Goal: Task Accomplishment & Management: Use online tool/utility

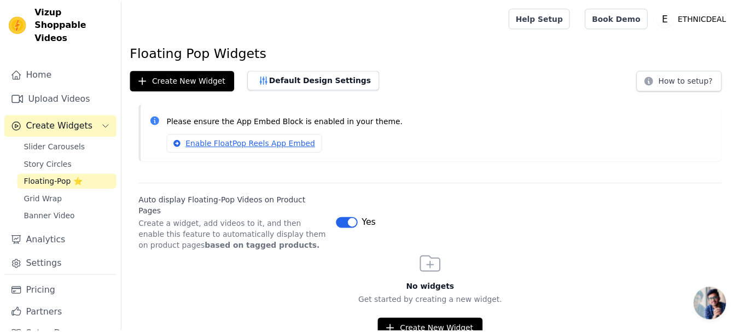
scroll to position [16, 0]
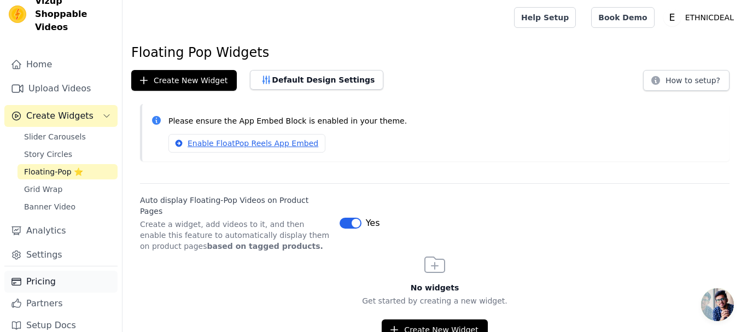
click at [46, 271] on link "Pricing" at bounding box center [60, 282] width 113 height 22
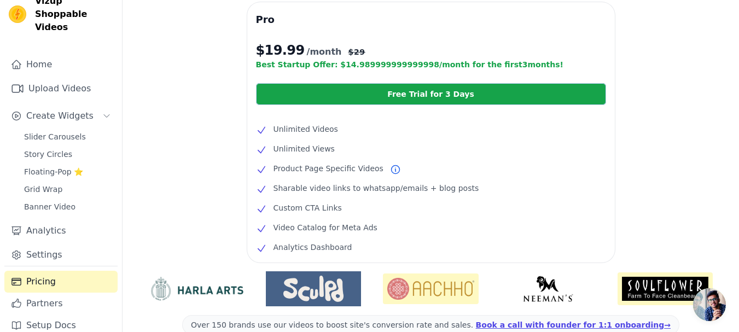
scroll to position [274, 0]
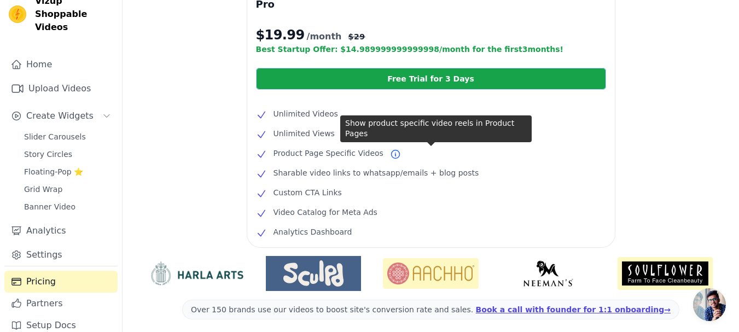
click at [390, 153] on icon at bounding box center [395, 154] width 11 height 11
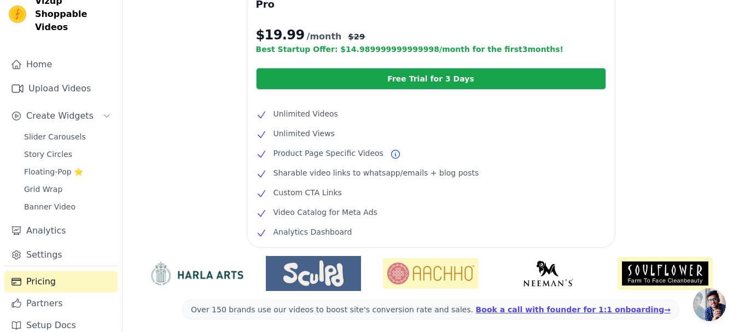
click at [390, 153] on icon at bounding box center [395, 154] width 11 height 11
click at [391, 153] on icon at bounding box center [395, 154] width 8 height 8
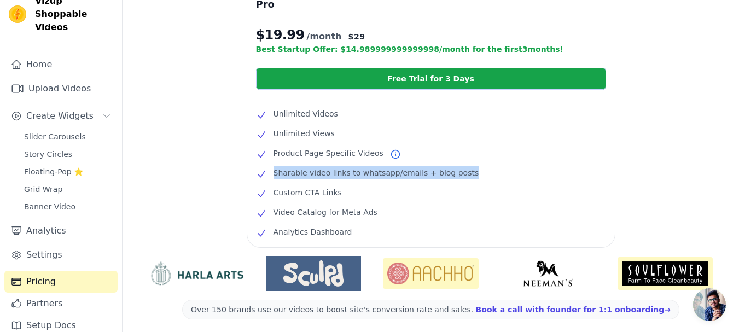
click at [391, 153] on icon at bounding box center [395, 154] width 8 height 8
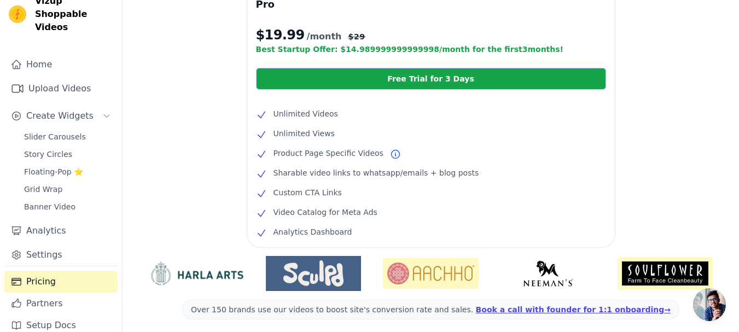
click at [391, 153] on icon at bounding box center [395, 154] width 8 height 8
click at [429, 78] on link "Free Trial for 3 Days" at bounding box center [431, 79] width 350 height 22
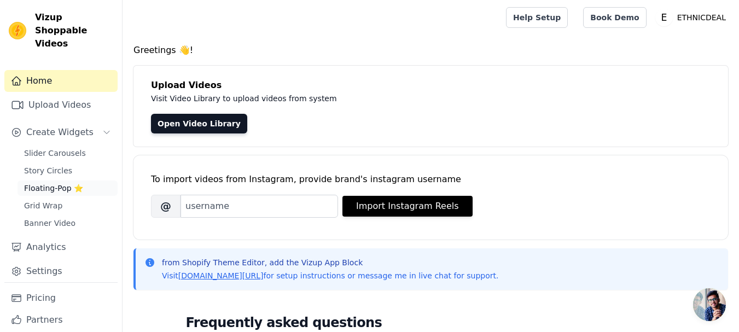
click at [56, 183] on span "Floating-Pop ⭐" at bounding box center [53, 188] width 59 height 11
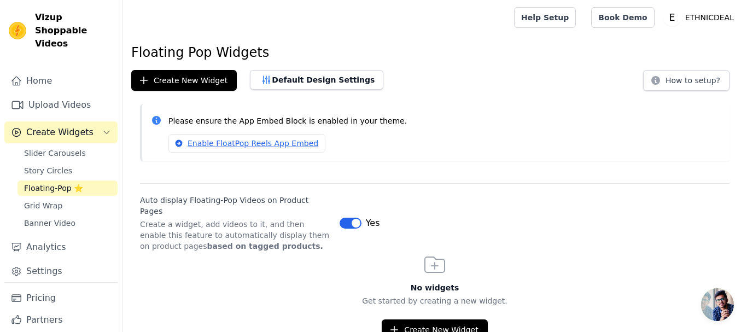
click at [348, 217] on div "Yes" at bounding box center [360, 223] width 40 height 13
click at [352, 218] on button "Label" at bounding box center [351, 223] width 22 height 11
click at [354, 218] on button "Label" at bounding box center [351, 223] width 22 height 11
click at [53, 70] on link "Home" at bounding box center [60, 81] width 113 height 22
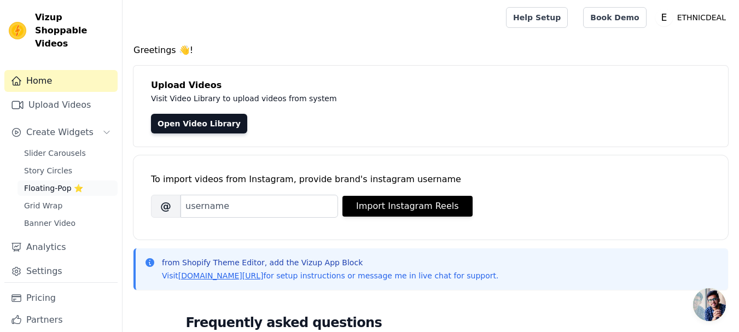
click at [44, 183] on span "Floating-Pop ⭐" at bounding box center [53, 188] width 59 height 11
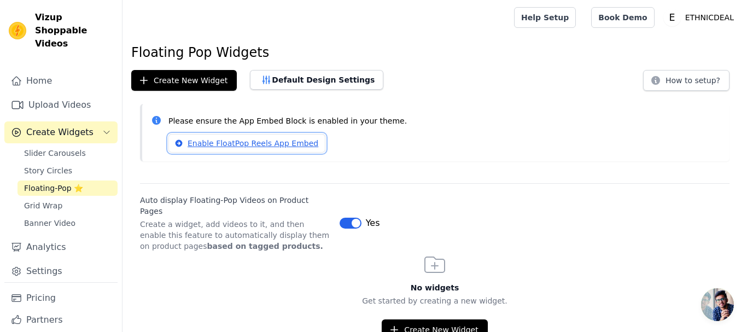
click at [244, 143] on link "Enable FloatPop Reels App Embed" at bounding box center [246, 143] width 157 height 19
click at [69, 94] on link "Upload Videos" at bounding box center [60, 105] width 113 height 22
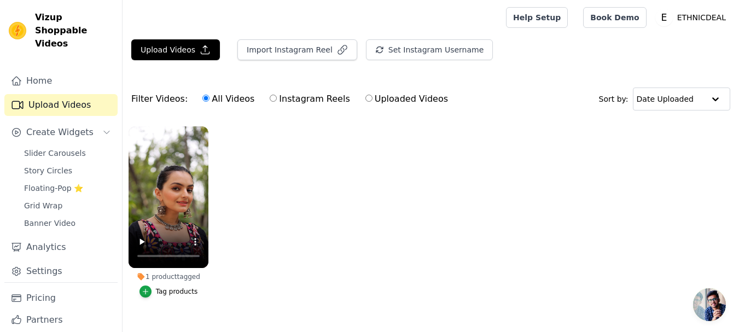
click at [171, 288] on div "Tag products" at bounding box center [177, 291] width 42 height 9
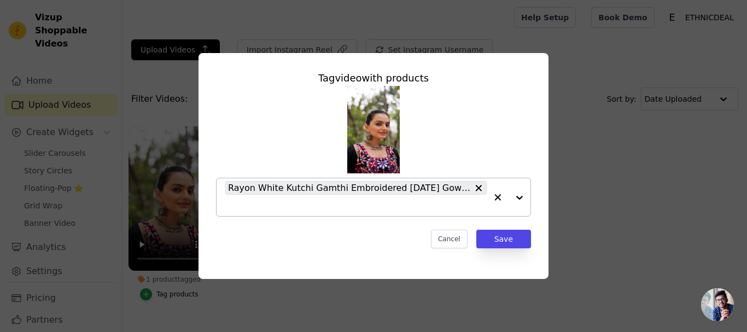
click at [379, 203] on input "1 product tagged Tag video with products Rayon White Kutchi Gamthi Embroidered …" at bounding box center [355, 205] width 261 height 10
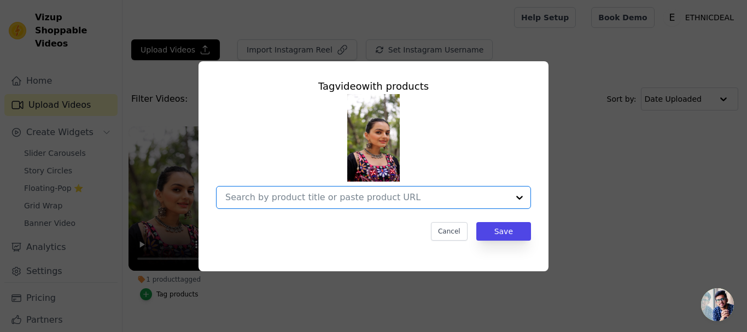
click at [391, 195] on input "1 product tagged Tag video with products Option undefined, selected. Select is …" at bounding box center [366, 197] width 283 height 10
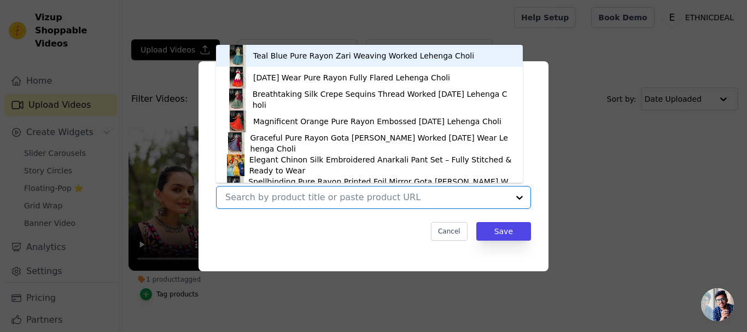
paste input "https://ethnicdeal.com/products/rayon-white-kutchi-gamthi-embroidered-navratri-…"
type input "https://ethnicdeal.com/products/rayon-white-kutchi-gamthi-embroidered-navratri-…"
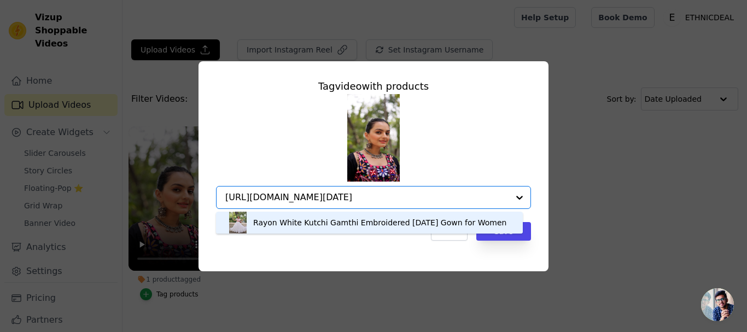
click at [321, 222] on div "Rayon White Kutchi Gamthi Embroidered [DATE] Gown for Women" at bounding box center [379, 222] width 253 height 11
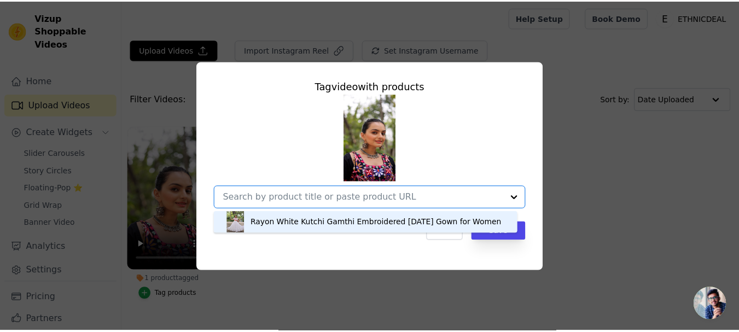
scroll to position [0, 0]
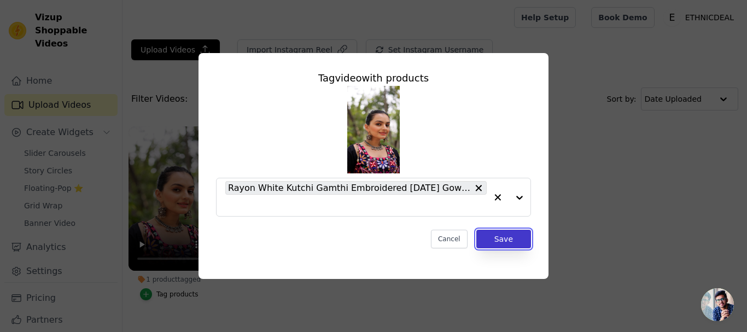
click at [499, 238] on button "Save" at bounding box center [503, 239] width 55 height 19
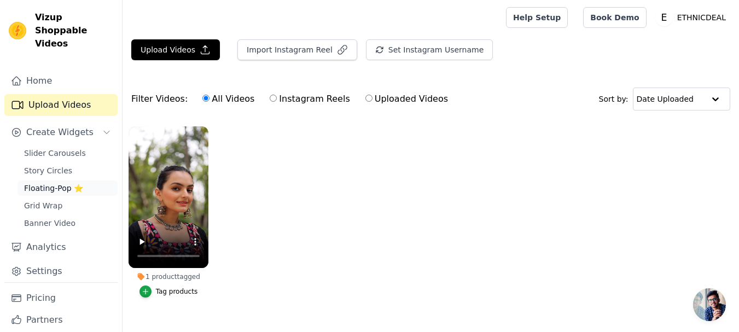
click at [56, 183] on span "Floating-Pop ⭐" at bounding box center [53, 188] width 59 height 11
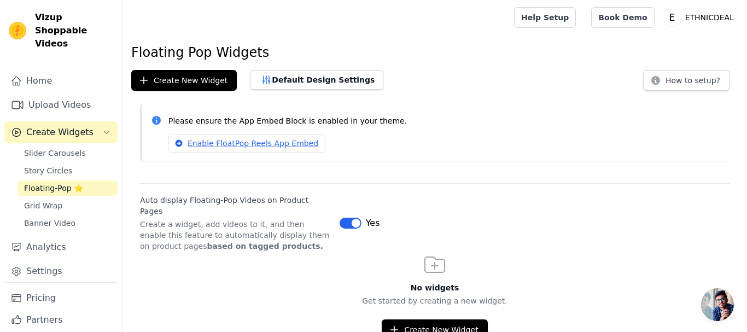
click at [430, 254] on icon at bounding box center [435, 265] width 26 height 26
click at [670, 92] on div "Floating Pop Widgets Create New Widget Default Design Settings How to setup? Pl…" at bounding box center [435, 192] width 625 height 296
click at [677, 82] on button "How to setup?" at bounding box center [686, 80] width 86 height 21
click at [451, 321] on button "Create New Widget" at bounding box center [435, 329] width 106 height 21
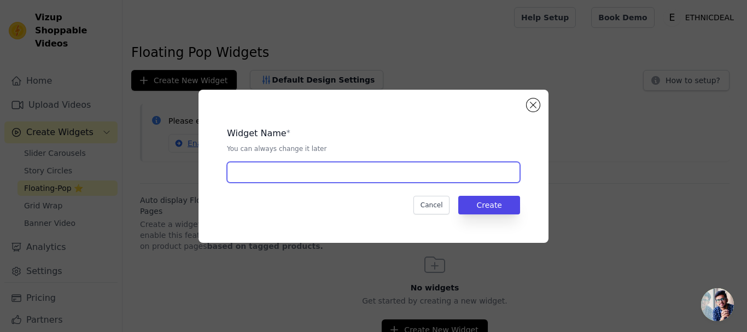
click at [363, 172] on input "text" at bounding box center [373, 172] width 293 height 21
type input "Floating Widget"
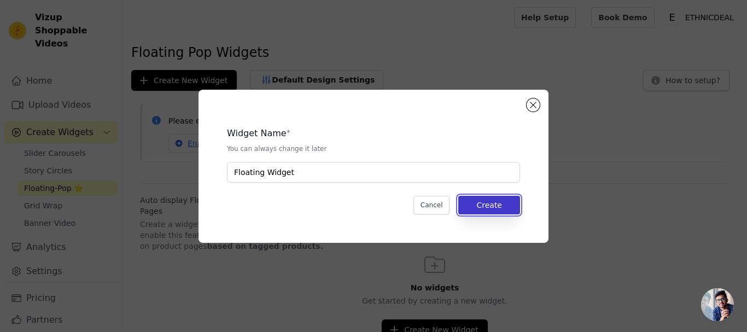
click at [502, 203] on button "Create" at bounding box center [489, 205] width 62 height 19
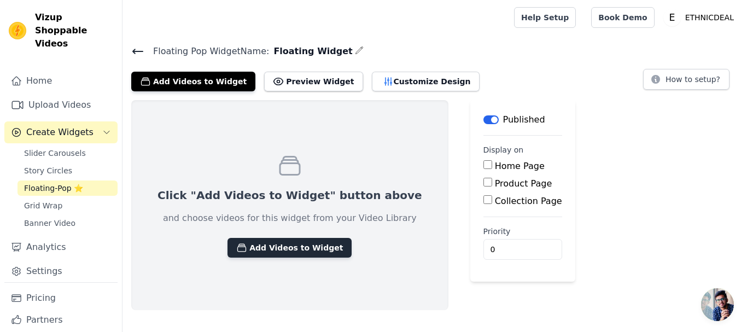
click at [294, 249] on button "Add Videos to Widget" at bounding box center [290, 248] width 124 height 20
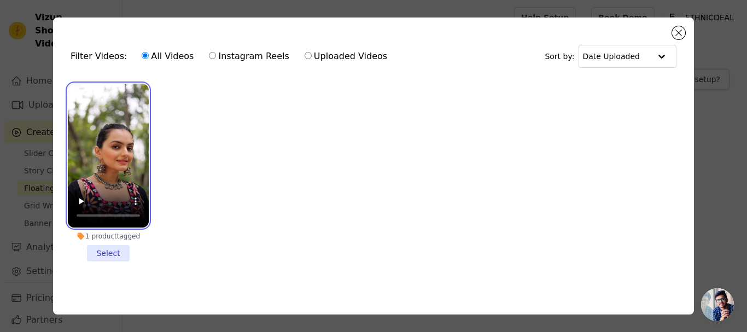
click at [97, 166] on video at bounding box center [108, 156] width 81 height 144
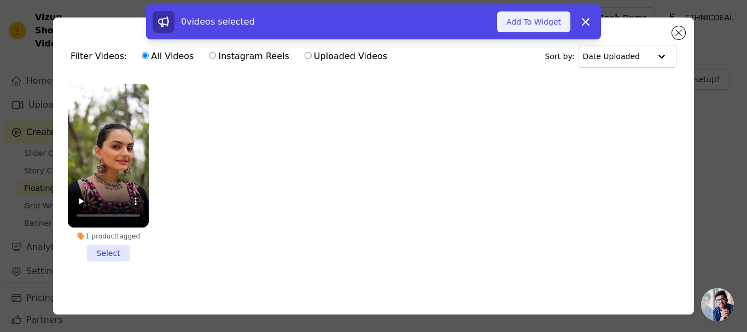
click at [529, 28] on button "Add To Widget" at bounding box center [533, 21] width 73 height 21
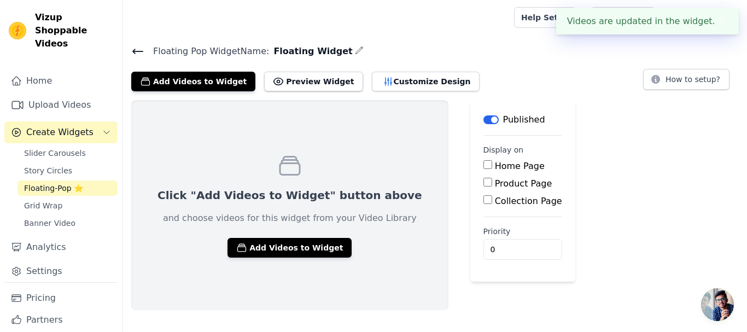
click at [484, 183] on input "Product Page" at bounding box center [488, 182] width 9 height 9
checkbox input "true"
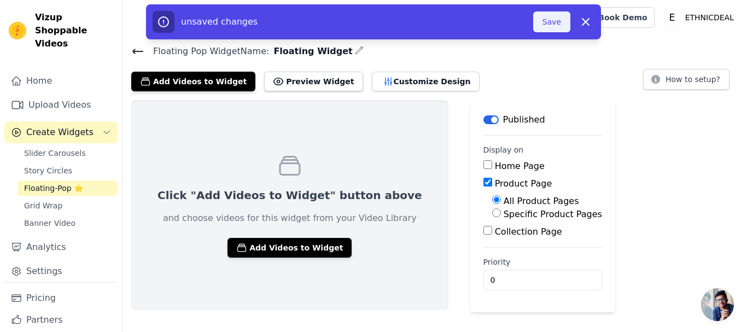
click at [550, 20] on button "Save" at bounding box center [551, 21] width 37 height 21
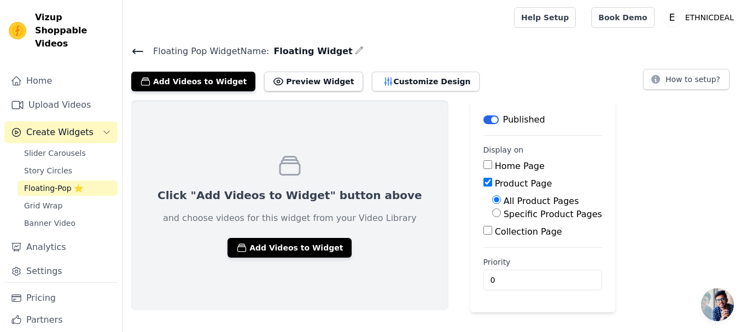
click at [132, 49] on icon at bounding box center [137, 51] width 13 height 13
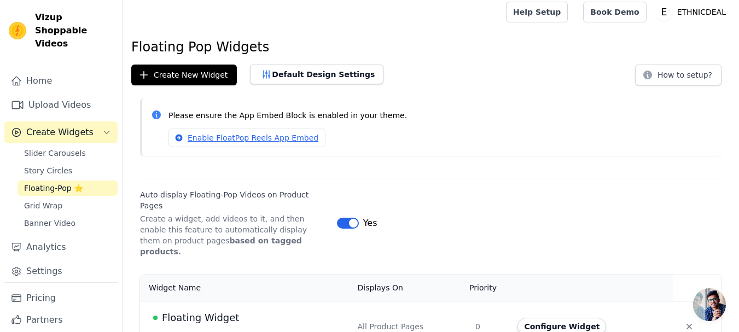
scroll to position [8, 0]
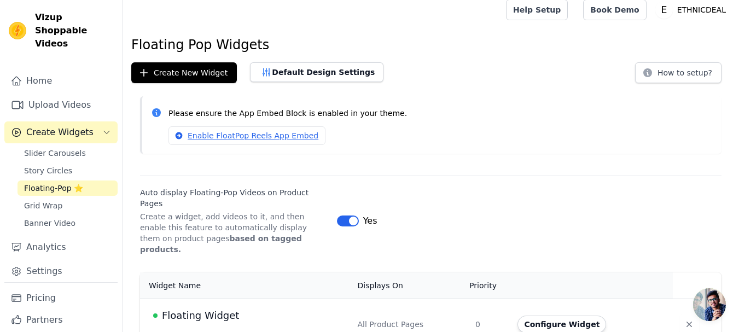
click at [201, 308] on span "Floating Widget" at bounding box center [200, 315] width 77 height 15
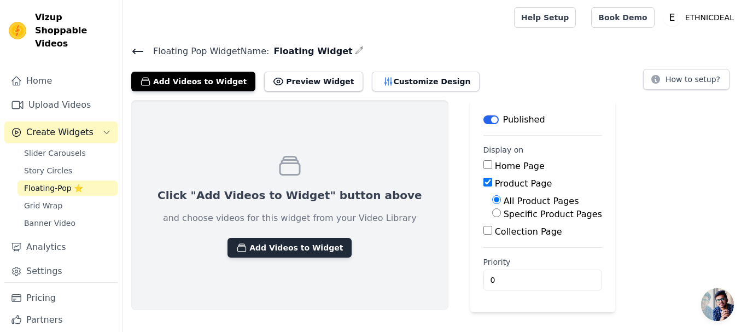
click at [282, 247] on button "Add Videos to Widget" at bounding box center [290, 248] width 124 height 20
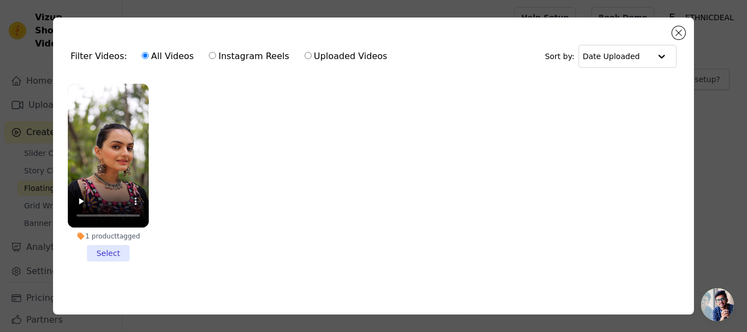
click at [113, 253] on li "1 product tagged Select" at bounding box center [108, 173] width 81 height 178
click at [0, 0] on input "1 product tagged Select" at bounding box center [0, 0] width 0 height 0
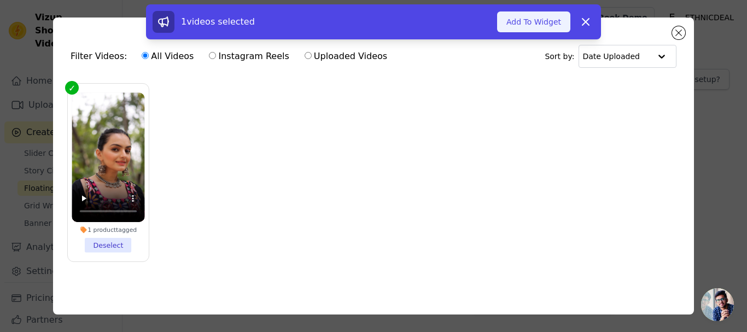
click at [535, 30] on button "Add To Widget" at bounding box center [533, 21] width 73 height 21
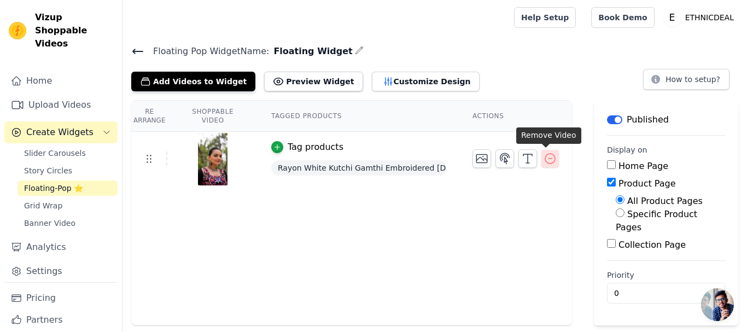
click at [544, 158] on icon "button" at bounding box center [550, 158] width 13 height 13
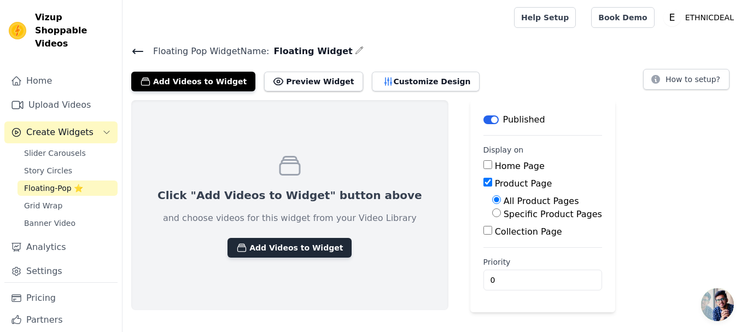
click at [262, 242] on button "Add Videos to Widget" at bounding box center [290, 248] width 124 height 20
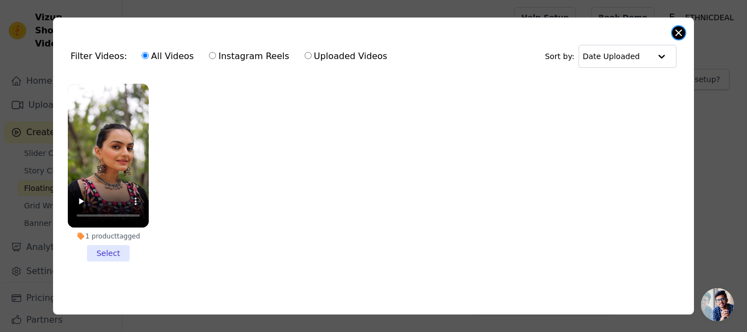
click at [682, 31] on button "Close modal" at bounding box center [678, 32] width 13 height 13
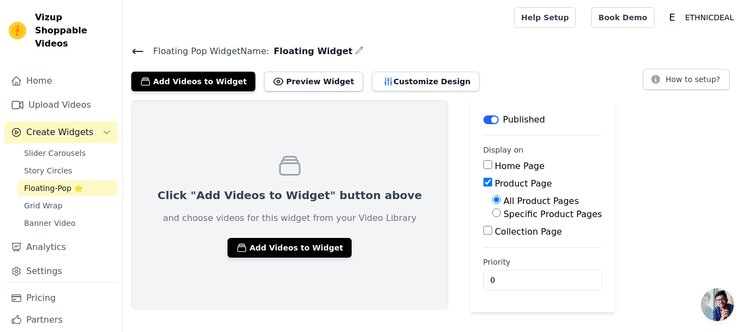
click at [140, 47] on icon at bounding box center [137, 51] width 13 height 13
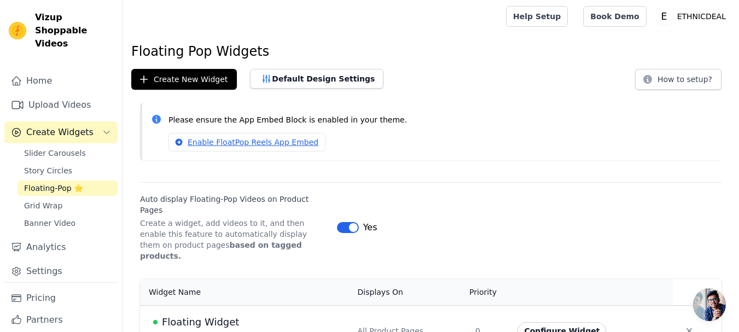
scroll to position [8, 0]
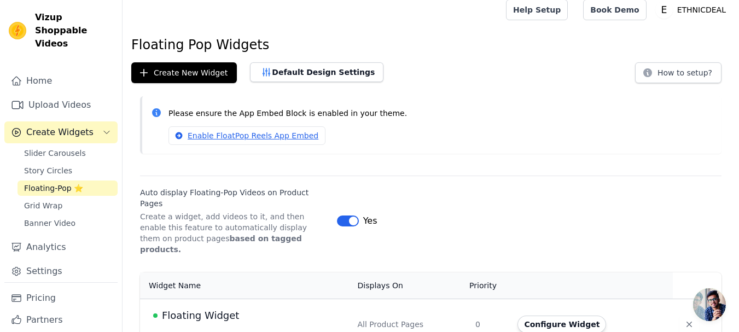
click at [218, 308] on span "Floating Widget" at bounding box center [200, 315] width 77 height 15
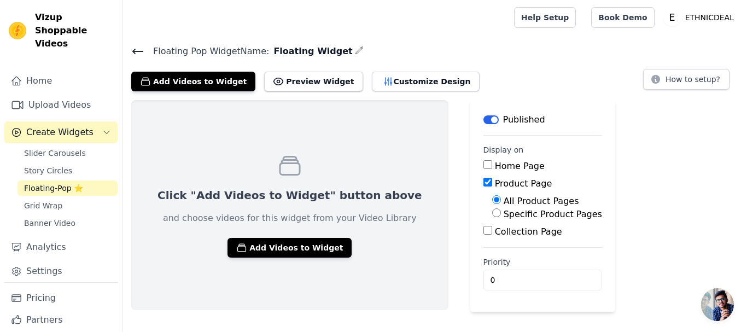
click at [484, 232] on input "Collection Page" at bounding box center [488, 230] width 9 height 9
checkbox input "true"
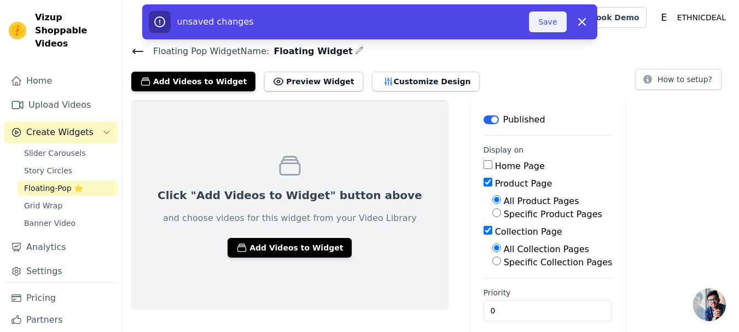
click at [548, 28] on button "Save" at bounding box center [547, 21] width 37 height 21
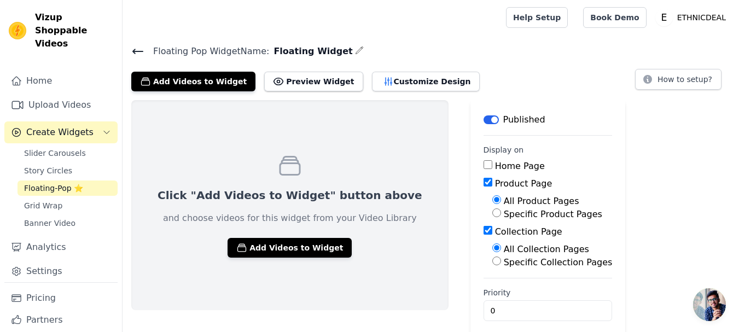
click at [492, 264] on input "Specific Collection Pages" at bounding box center [496, 261] width 9 height 9
radio input "true"
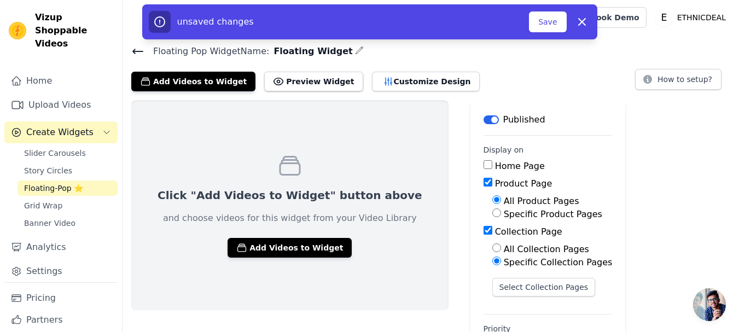
click at [492, 252] on div "All Collection Pages" at bounding box center [552, 249] width 120 height 13
click at [492, 249] on input "All Collection Pages" at bounding box center [496, 247] width 9 height 9
radio input "true"
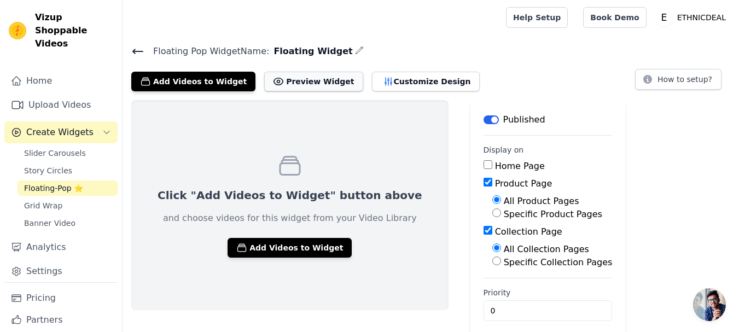
click at [304, 77] on button "Preview Widget" at bounding box center [313, 82] width 98 height 20
click at [484, 229] on input "Collection Page" at bounding box center [488, 230] width 9 height 9
checkbox input "false"
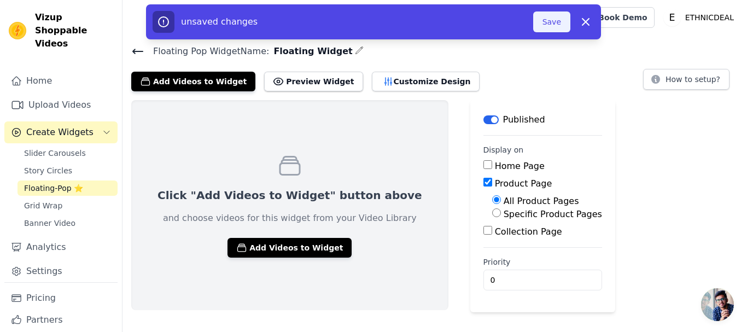
click at [548, 21] on button "Save" at bounding box center [551, 21] width 37 height 21
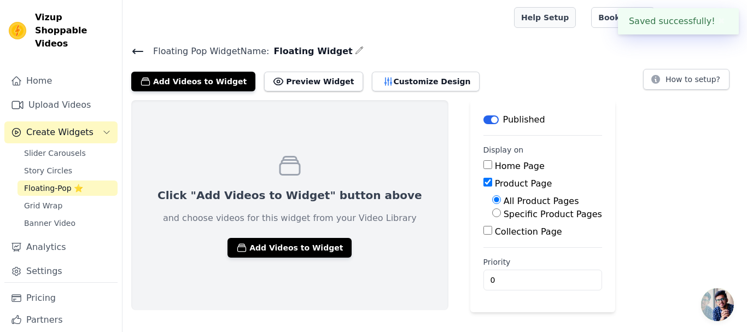
click at [550, 24] on link "Help Setup" at bounding box center [545, 17] width 62 height 21
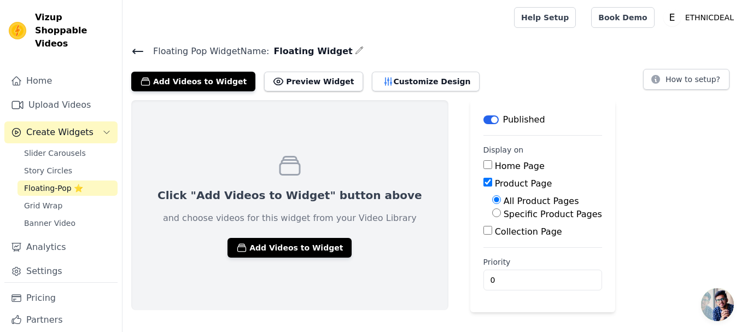
click at [137, 53] on icon at bounding box center [137, 51] width 13 height 13
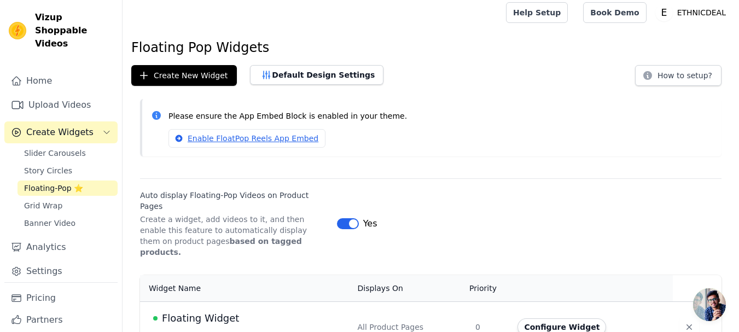
scroll to position [8, 0]
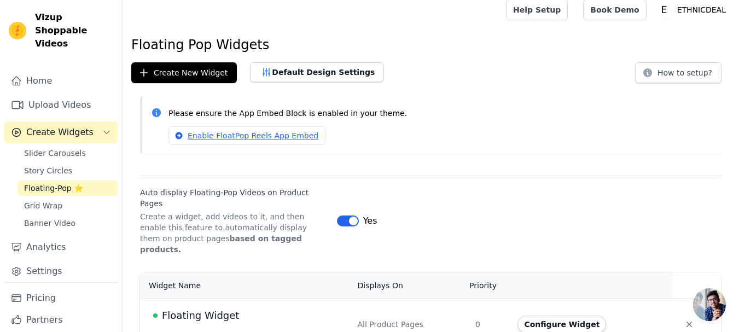
click at [207, 308] on span "Floating Widget" at bounding box center [200, 315] width 77 height 15
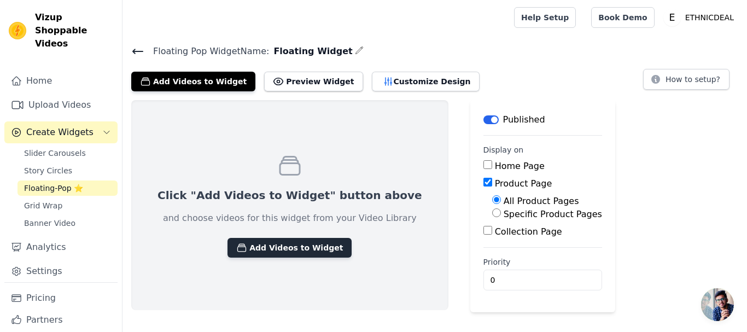
click at [295, 243] on button "Add Videos to Widget" at bounding box center [290, 248] width 124 height 20
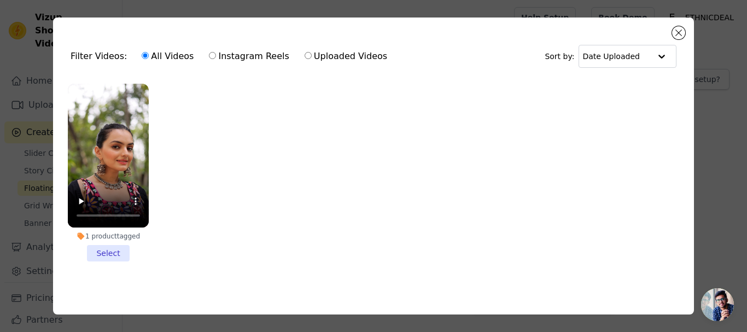
click at [106, 246] on li "1 product tagged Select" at bounding box center [108, 173] width 81 height 178
click at [0, 0] on input "1 product tagged Select" at bounding box center [0, 0] width 0 height 0
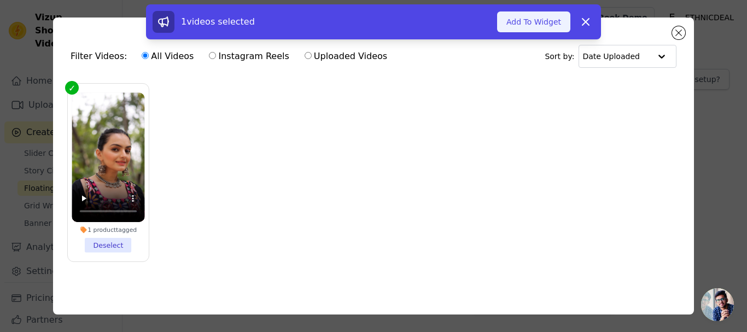
click at [551, 22] on button "Add To Widget" at bounding box center [533, 21] width 73 height 21
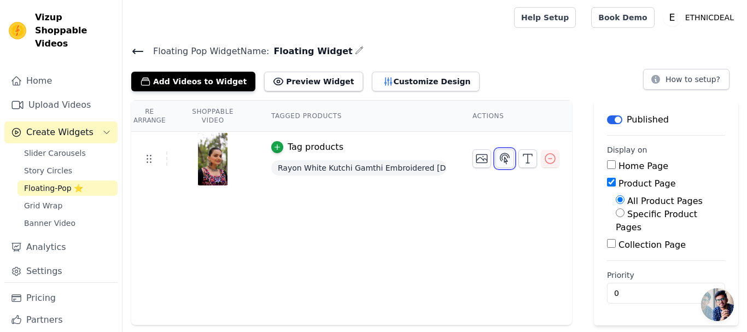
click at [506, 156] on icon "button" at bounding box center [504, 158] width 13 height 13
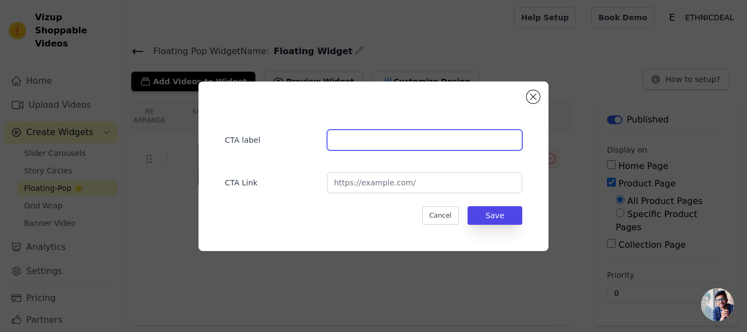
click at [395, 147] on input "text" at bounding box center [424, 140] width 195 height 21
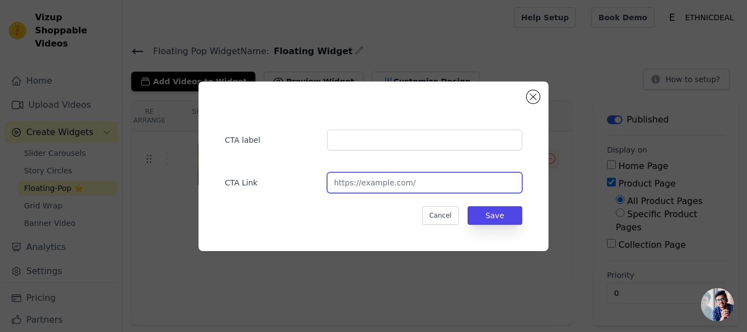
click at [382, 193] on input "url" at bounding box center [424, 182] width 195 height 21
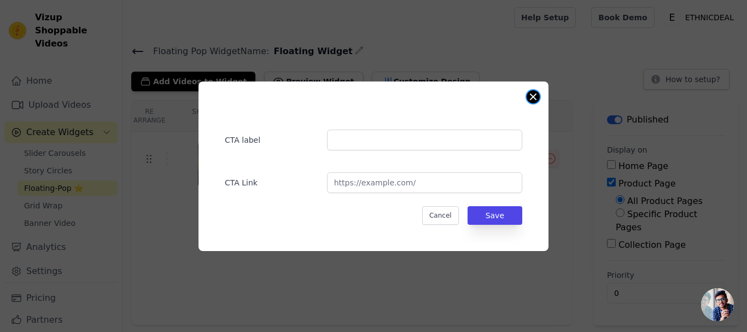
click at [532, 99] on button "Close modal" at bounding box center [533, 96] width 13 height 13
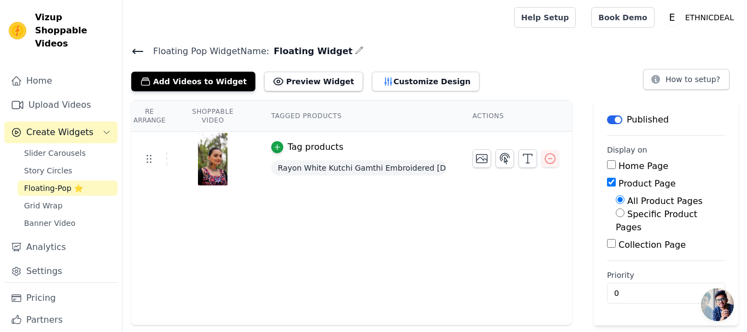
click at [135, 52] on icon at bounding box center [137, 51] width 13 height 13
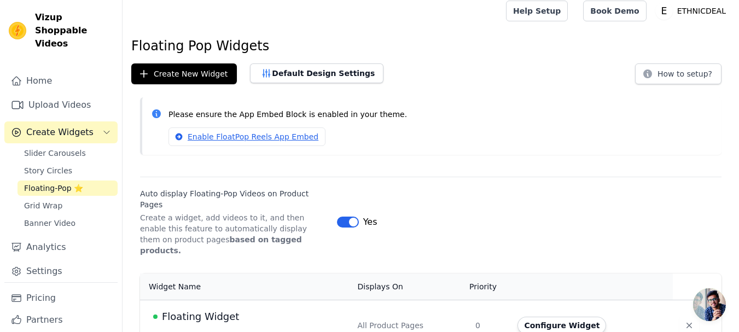
scroll to position [8, 0]
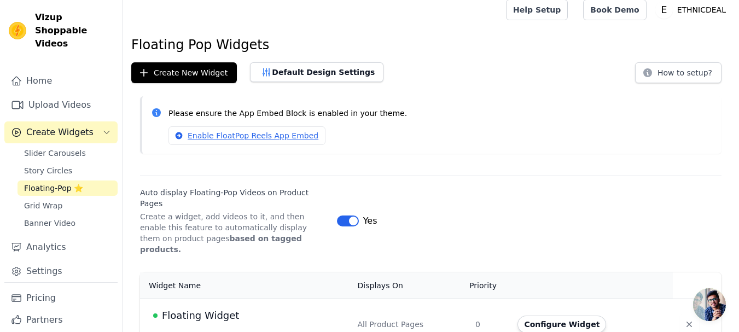
click at [207, 308] on span "Floating Widget" at bounding box center [200, 315] width 77 height 15
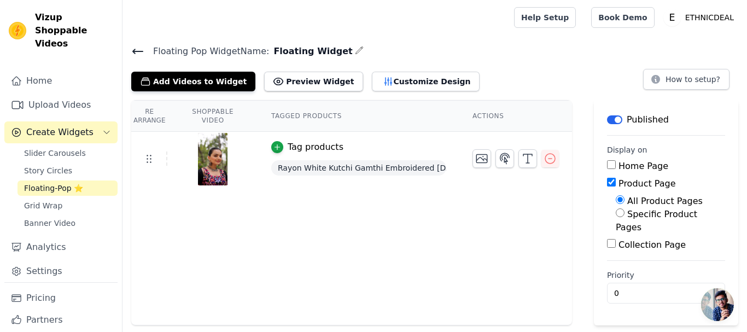
click at [138, 53] on icon at bounding box center [137, 51] width 13 height 13
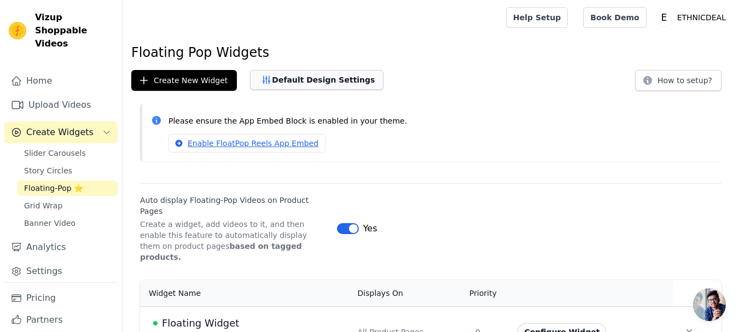
click at [321, 79] on button "Default Design Settings" at bounding box center [316, 80] width 133 height 20
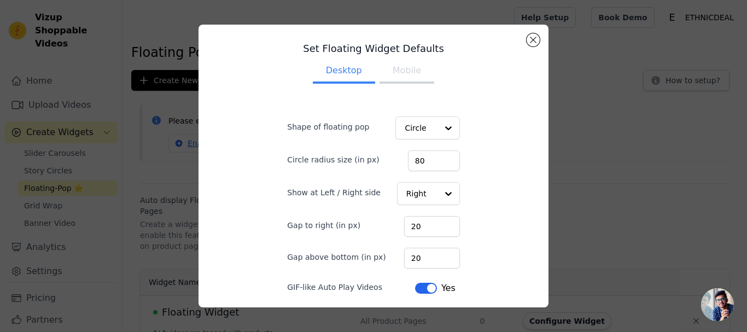
click at [407, 75] on button "Mobile" at bounding box center [407, 72] width 55 height 24
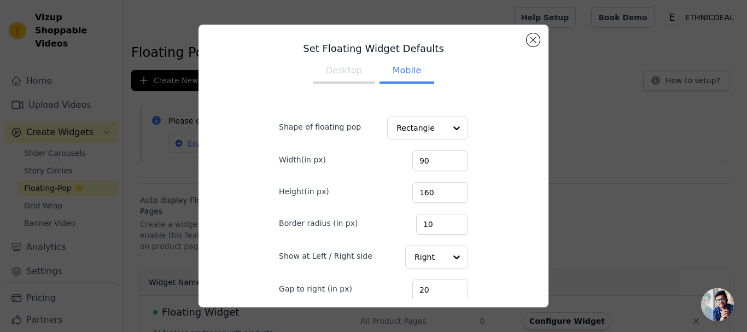
click at [341, 68] on button "Desktop" at bounding box center [344, 72] width 62 height 24
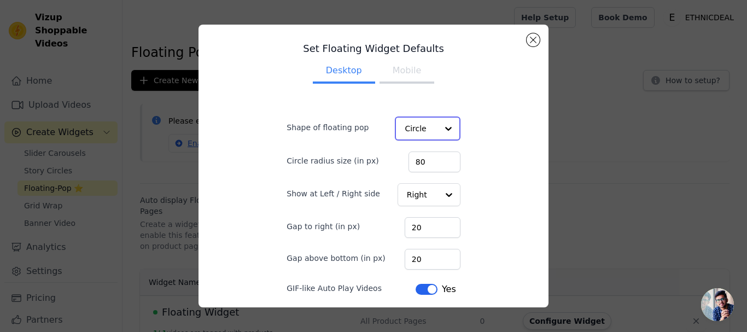
click at [438, 130] on div at bounding box center [449, 129] width 22 height 22
click at [417, 160] on div "Rectangle" at bounding box center [426, 154] width 62 height 23
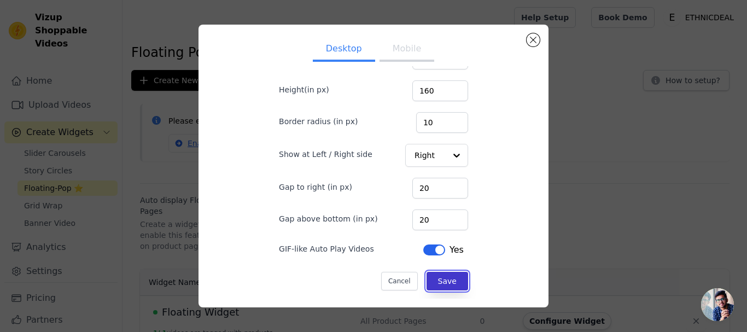
scroll to position [102, 0]
click at [443, 275] on button "Save" at bounding box center [448, 281] width 42 height 19
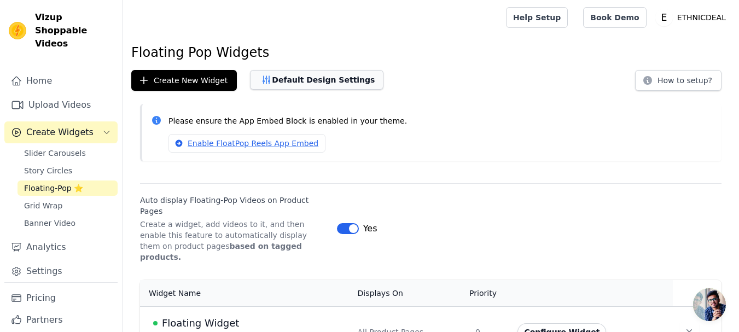
click at [298, 77] on button "Default Design Settings" at bounding box center [316, 80] width 133 height 20
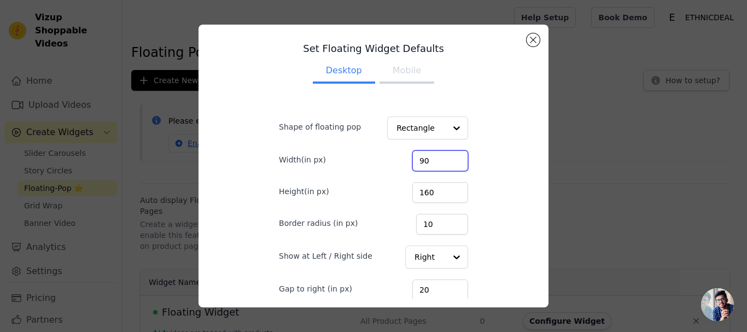
click at [427, 160] on input "90" at bounding box center [440, 160] width 56 height 21
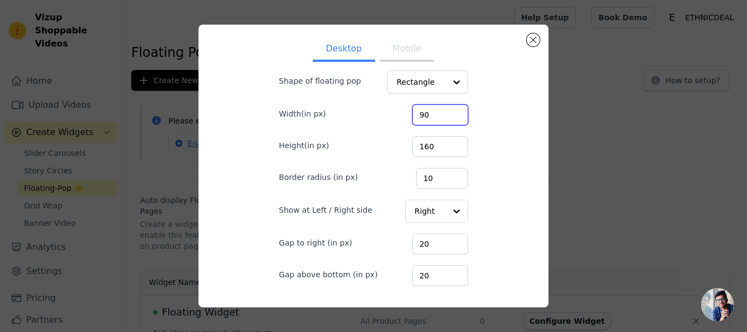
scroll to position [0, 0]
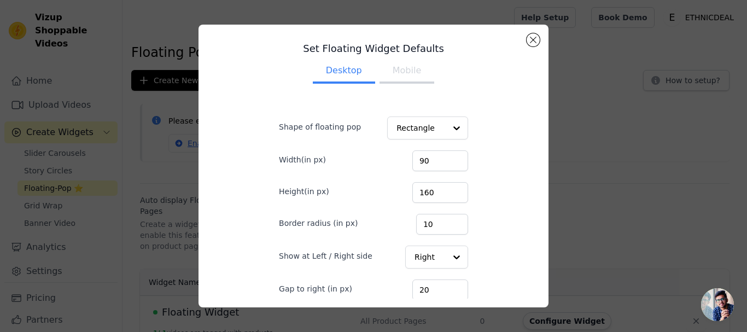
click at [397, 77] on button "Mobile" at bounding box center [407, 72] width 55 height 24
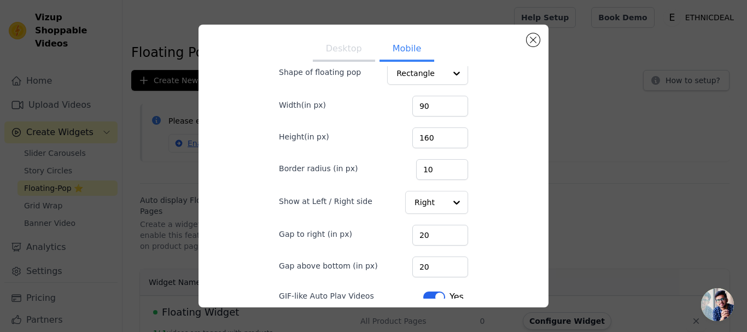
scroll to position [102, 0]
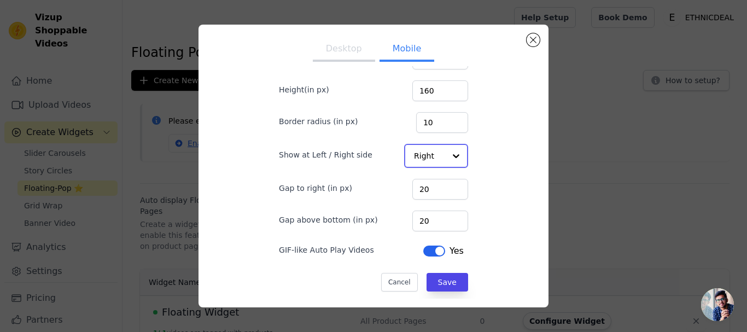
click at [445, 154] on div at bounding box center [456, 156] width 22 height 22
click at [445, 159] on div at bounding box center [456, 156] width 22 height 22
click at [445, 158] on div at bounding box center [456, 156] width 22 height 22
click at [502, 154] on div "Set Floating Widget Defaults Desktop Mobile Shape of floating pop Rectangle Wid…" at bounding box center [373, 166] width 333 height 266
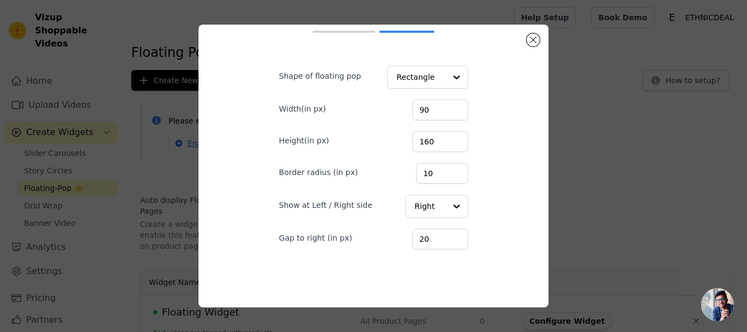
scroll to position [0, 0]
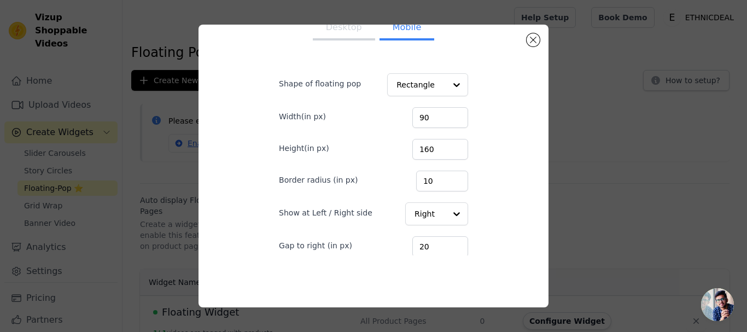
click at [337, 31] on button "Desktop" at bounding box center [344, 28] width 62 height 24
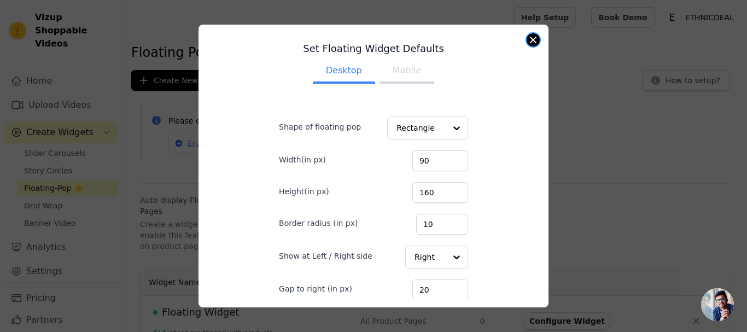
click at [534, 39] on button "Close modal" at bounding box center [533, 39] width 13 height 13
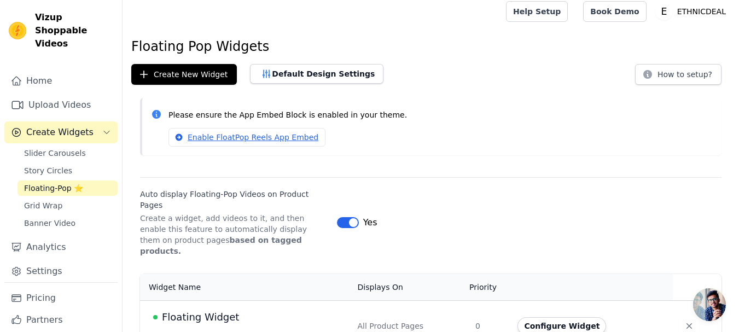
scroll to position [8, 0]
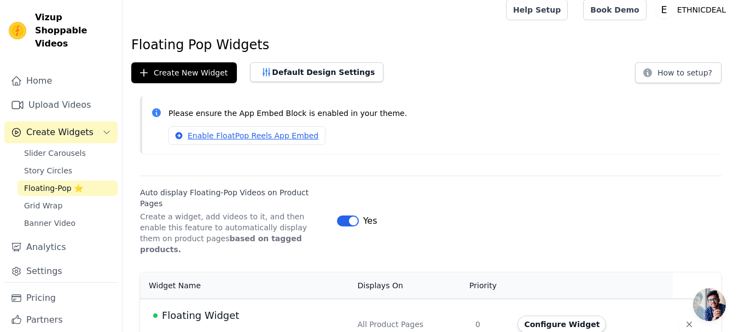
click at [218, 308] on span "Floating Widget" at bounding box center [200, 315] width 77 height 15
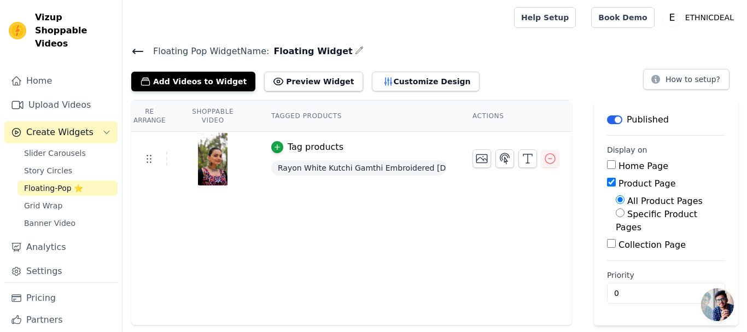
click at [306, 167] on span "Rayon White Kutchi Gamthi Embroidered [DATE] Gown for Women" at bounding box center [358, 167] width 175 height 15
click at [277, 148] on div "button" at bounding box center [277, 147] width 12 height 12
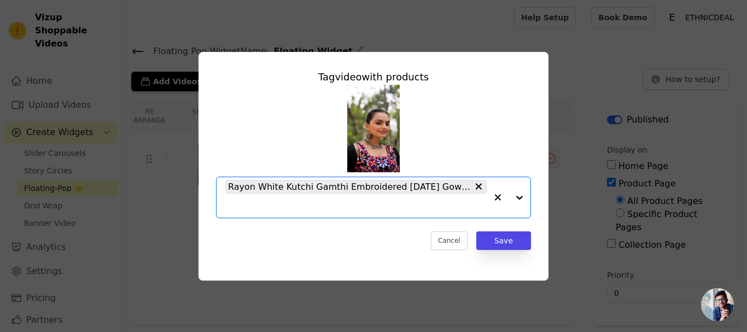
click at [285, 207] on input "text" at bounding box center [355, 205] width 261 height 13
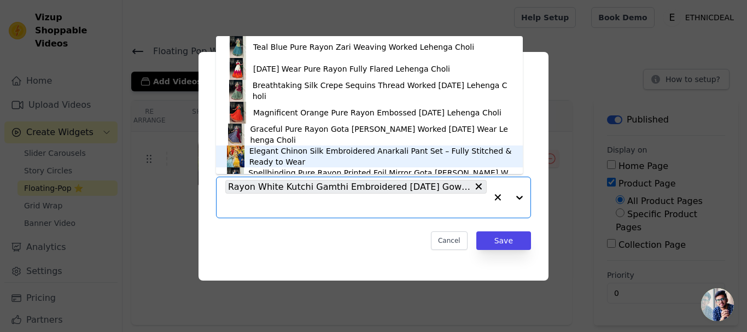
scroll to position [15, 0]
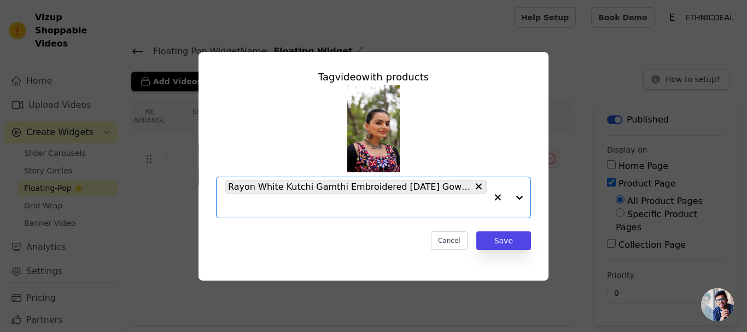
click at [388, 205] on input "text" at bounding box center [355, 205] width 261 height 13
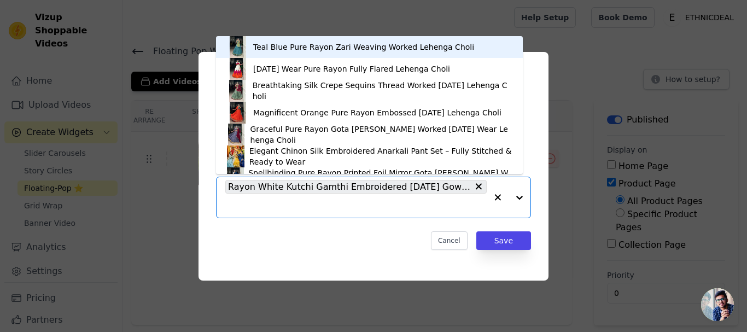
paste input "https://ethnicdeal.com/products/black-rayon-kutchi-gamthi-embroidered-navratri-…"
type input "https://ethnicdeal.com/products/black-rayon-kutchi-gamthi-embroidered-navratri-…"
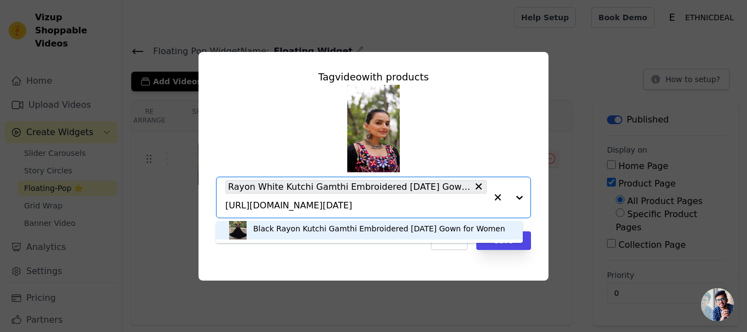
scroll to position [0, 0]
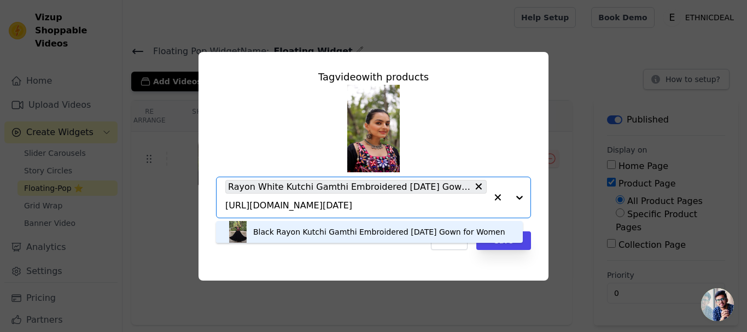
click at [273, 230] on div "Black Rayon Kutchi Gamthi Embroidered [DATE] Gown for Women" at bounding box center [379, 231] width 252 height 11
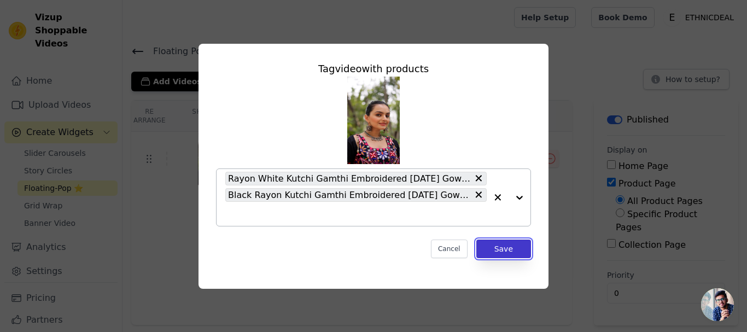
click at [496, 249] on button "Save" at bounding box center [503, 249] width 55 height 19
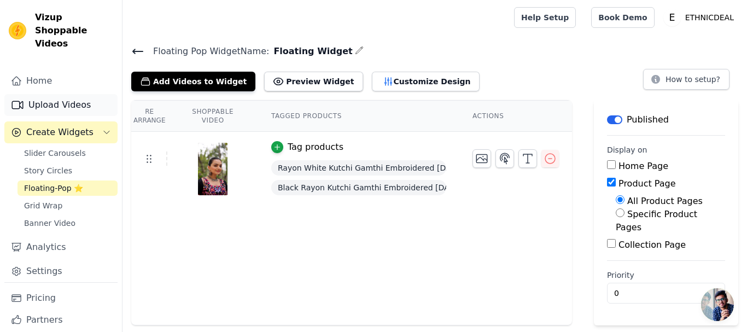
click at [53, 95] on link "Upload Videos" at bounding box center [60, 105] width 113 height 22
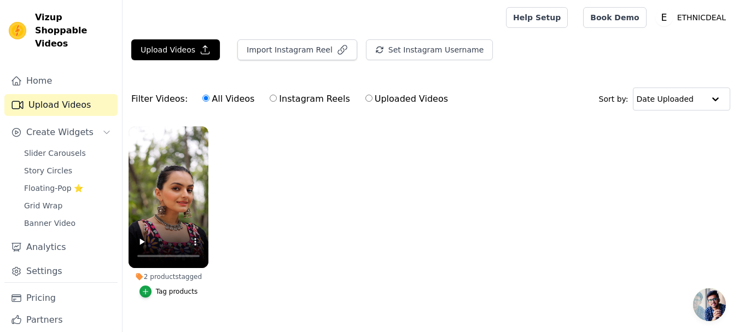
click at [168, 292] on div "Tag products" at bounding box center [177, 291] width 42 height 9
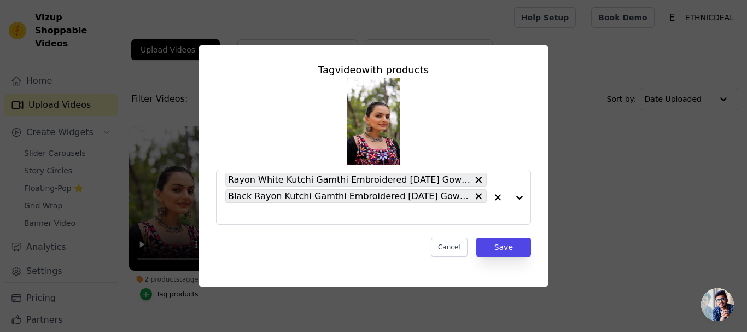
click at [578, 150] on div "Tag video with products Rayon White Kutchi Gamthi Embroidered Navratri Gown for…" at bounding box center [374, 165] width 712 height 277
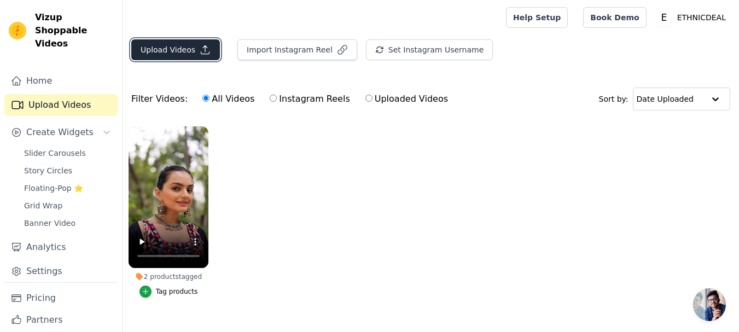
click at [162, 53] on button "Upload Videos" at bounding box center [175, 49] width 89 height 21
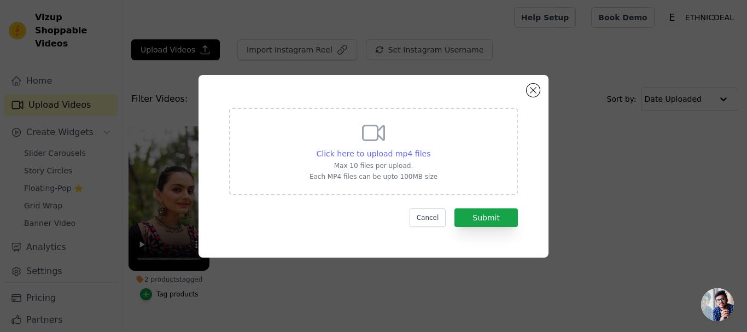
click at [355, 153] on span "Click here to upload mp4 files" at bounding box center [374, 153] width 114 height 9
click at [430, 148] on input "Click here to upload mp4 files Max 10 files per upload. Each MP4 files can be u…" at bounding box center [430, 148] width 1 height 1
type input "C:\fakepath\LNB-1685-MST.mp4"
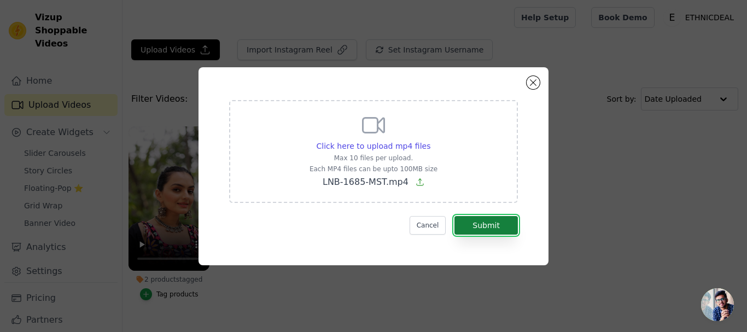
click at [499, 220] on button "Submit" at bounding box center [486, 225] width 63 height 19
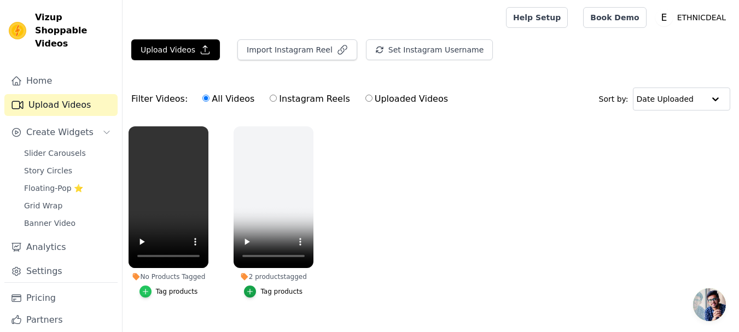
click at [152, 288] on div "button" at bounding box center [145, 292] width 12 height 12
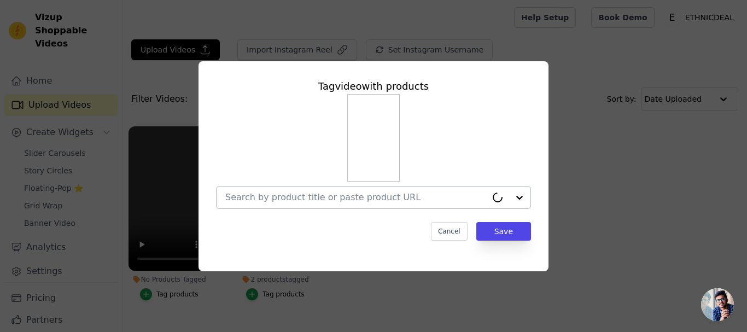
click at [316, 197] on input "No Products Tagged Tag video with products Cancel Save Tag products" at bounding box center [355, 197] width 261 height 10
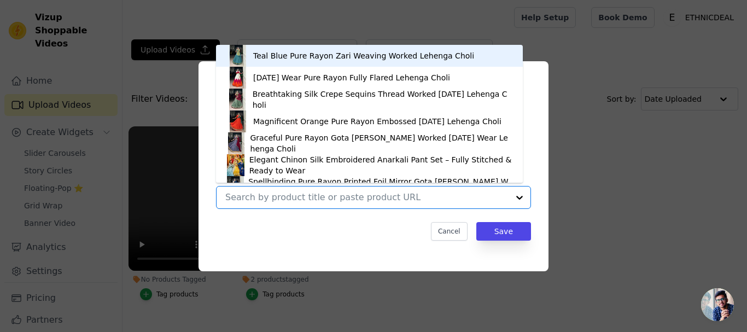
paste input "https://ethnicdeal.com/products/mustard-pure-rayon-printed-silk-navratri-leheng…"
type input "https://ethnicdeal.com/products/mustard-pure-rayon-printed-silk-navratri-leheng…"
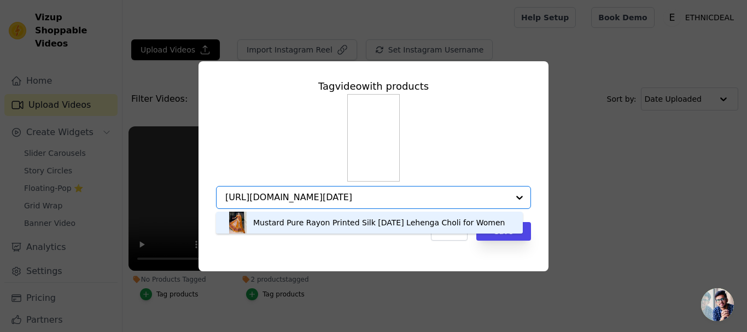
click at [278, 225] on div "Mustard Pure Rayon Printed Silk [DATE] Lehenga Choli for Women" at bounding box center [379, 222] width 252 height 11
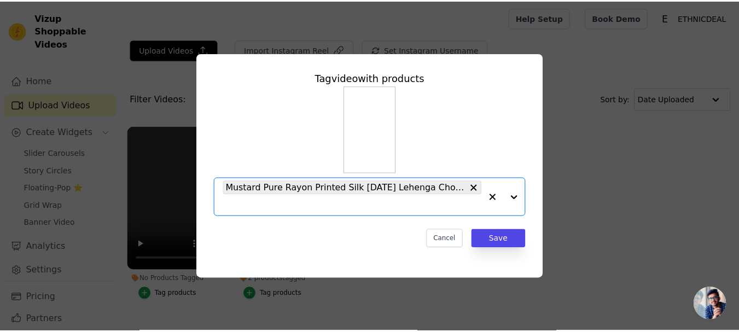
scroll to position [0, 0]
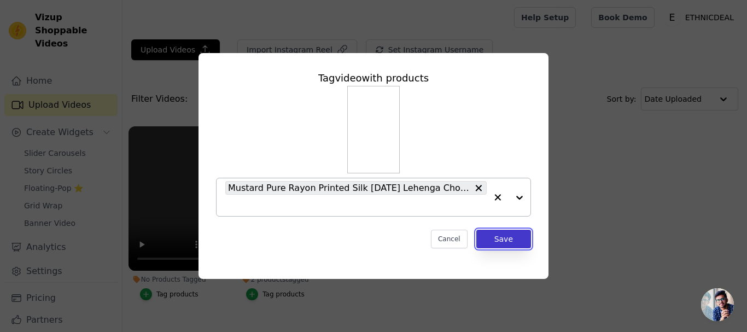
click at [508, 241] on button "Save" at bounding box center [503, 239] width 55 height 19
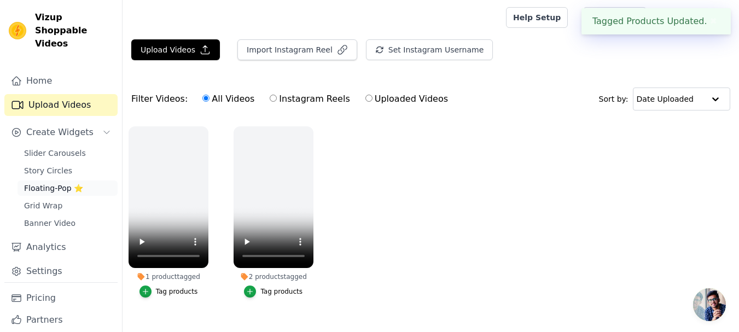
click at [51, 183] on span "Floating-Pop ⭐" at bounding box center [53, 188] width 59 height 11
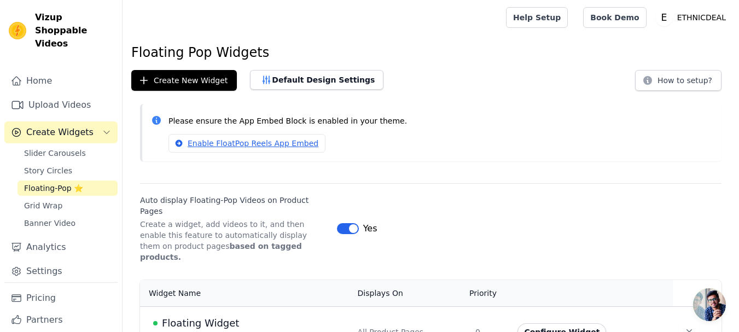
scroll to position [8, 0]
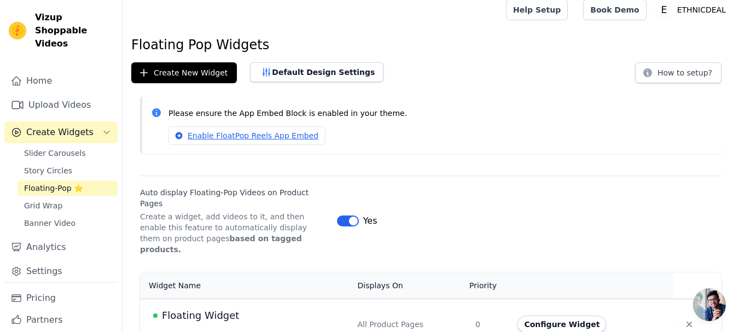
click at [202, 308] on span "Floating Widget" at bounding box center [200, 315] width 77 height 15
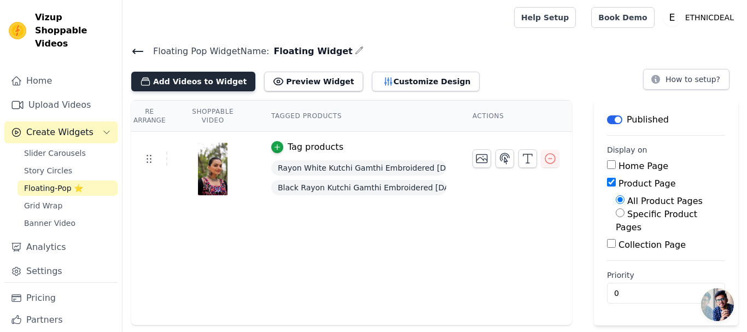
click at [196, 84] on button "Add Videos to Widget" at bounding box center [193, 82] width 124 height 20
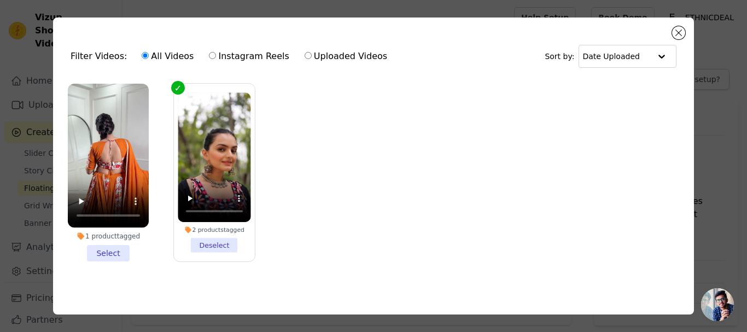
click at [104, 251] on li "1 product tagged Select" at bounding box center [108, 173] width 81 height 178
click at [0, 0] on input "1 product tagged Select" at bounding box center [0, 0] width 0 height 0
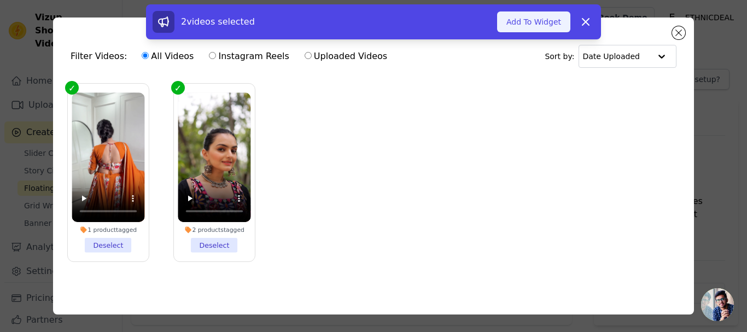
click at [529, 22] on button "Add To Widget" at bounding box center [533, 21] width 73 height 21
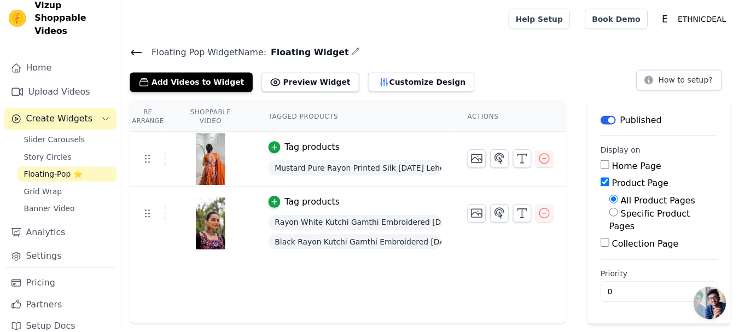
scroll to position [16, 0]
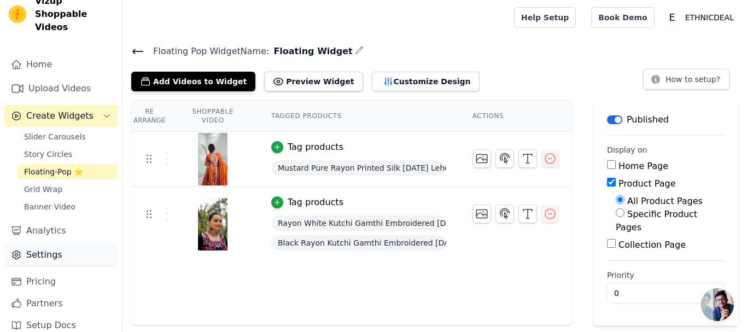
click at [40, 244] on link "Settings" at bounding box center [60, 255] width 113 height 22
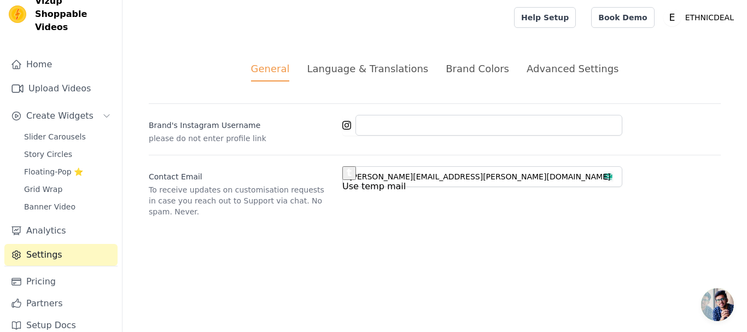
click at [574, 66] on div "Advanced Settings" at bounding box center [573, 68] width 92 height 15
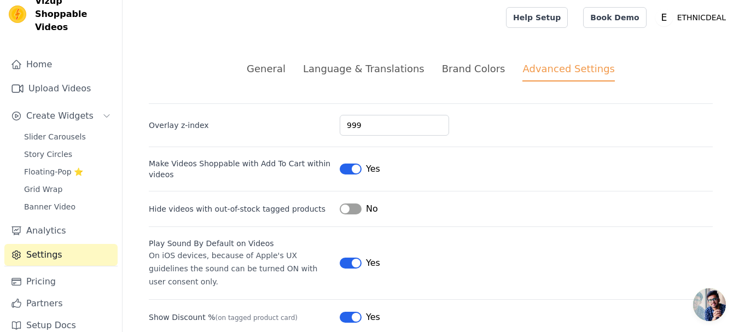
click at [352, 210] on button "Label" at bounding box center [351, 208] width 22 height 11
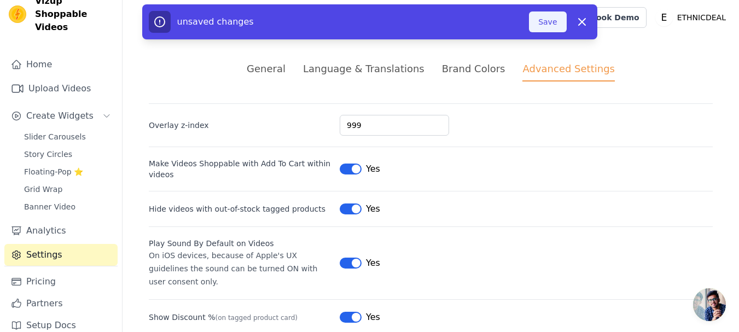
click at [548, 24] on button "Save" at bounding box center [547, 21] width 37 height 21
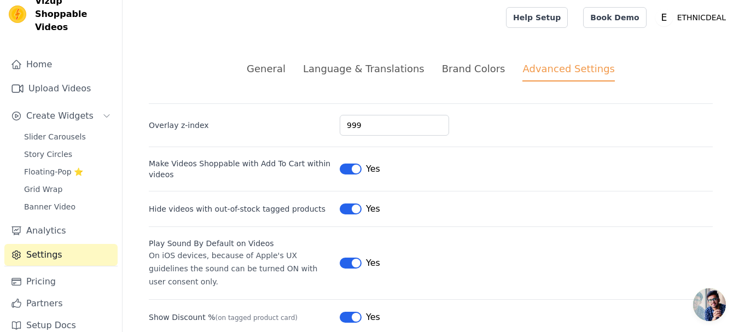
click at [455, 67] on div "Brand Colors" at bounding box center [473, 68] width 63 height 15
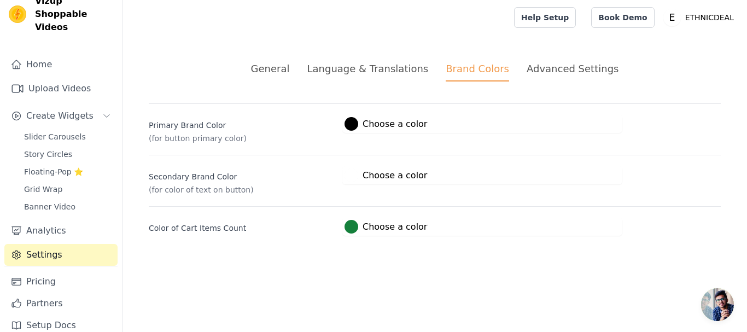
click at [406, 72] on div "Language & Translations" at bounding box center [367, 68] width 121 height 15
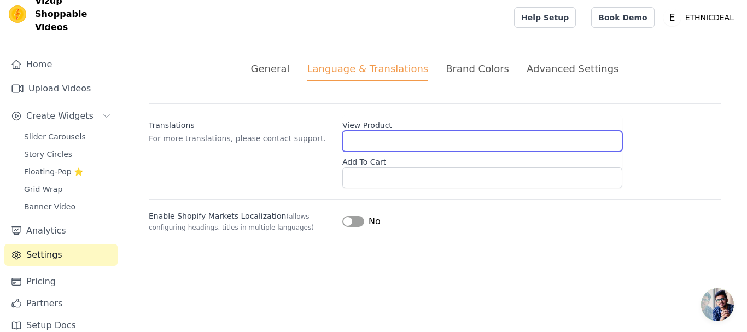
click at [360, 136] on input "View Product" at bounding box center [482, 141] width 280 height 21
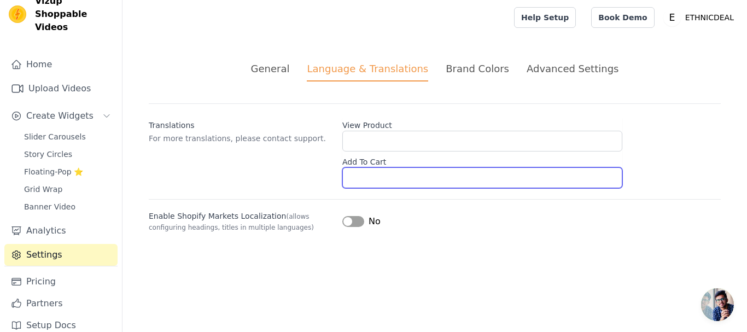
click at [365, 178] on input "Add To Cart" at bounding box center [482, 177] width 280 height 21
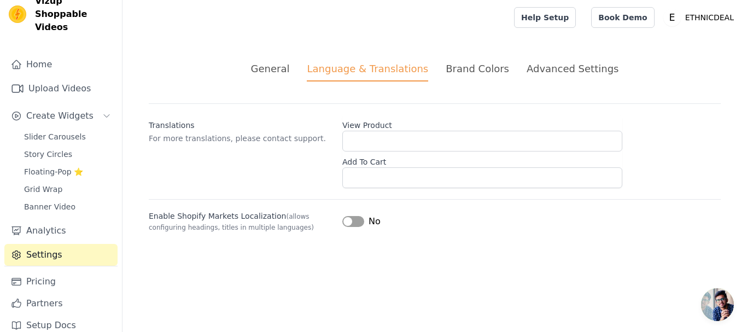
click at [299, 168] on div "Translations For more translations, please contact support. View Product Add To…" at bounding box center [435, 145] width 572 height 85
click at [290, 65] on div "General" at bounding box center [270, 68] width 39 height 15
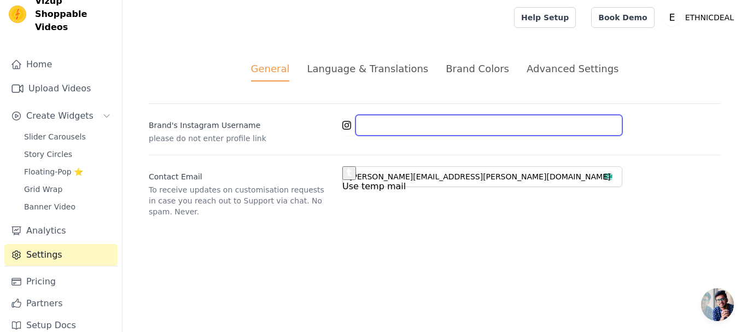
click at [397, 119] on input "Brand's Instagram Username" at bounding box center [489, 125] width 267 height 21
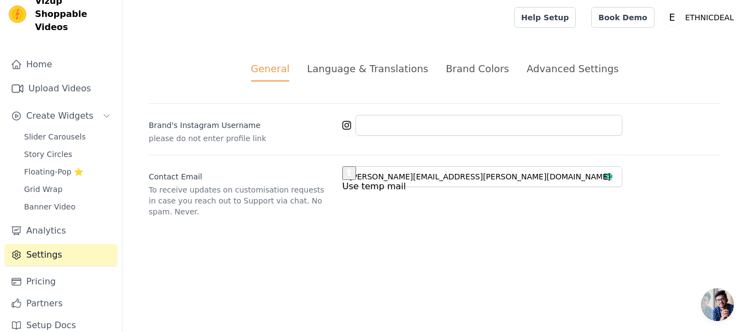
click at [302, 108] on div "[PERSON_NAME]'s Instagram Username please do not enter profile link" at bounding box center [435, 123] width 572 height 40
click at [43, 56] on link "Home" at bounding box center [60, 65] width 113 height 22
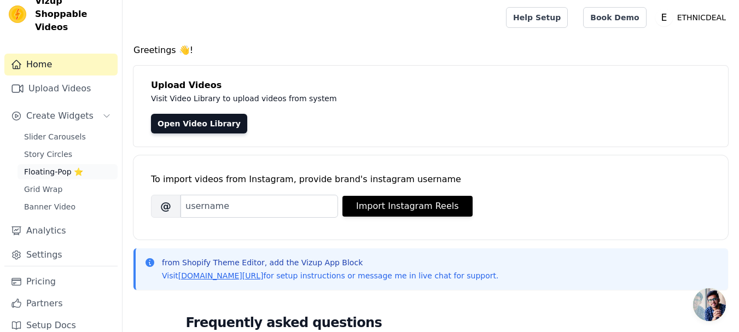
click at [50, 166] on span "Floating-Pop ⭐" at bounding box center [53, 171] width 59 height 11
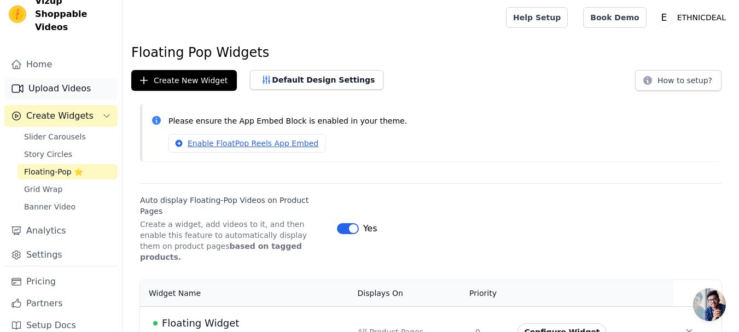
click at [61, 78] on link "Upload Videos" at bounding box center [60, 89] width 113 height 22
